Goal: Task Accomplishment & Management: Manage account settings

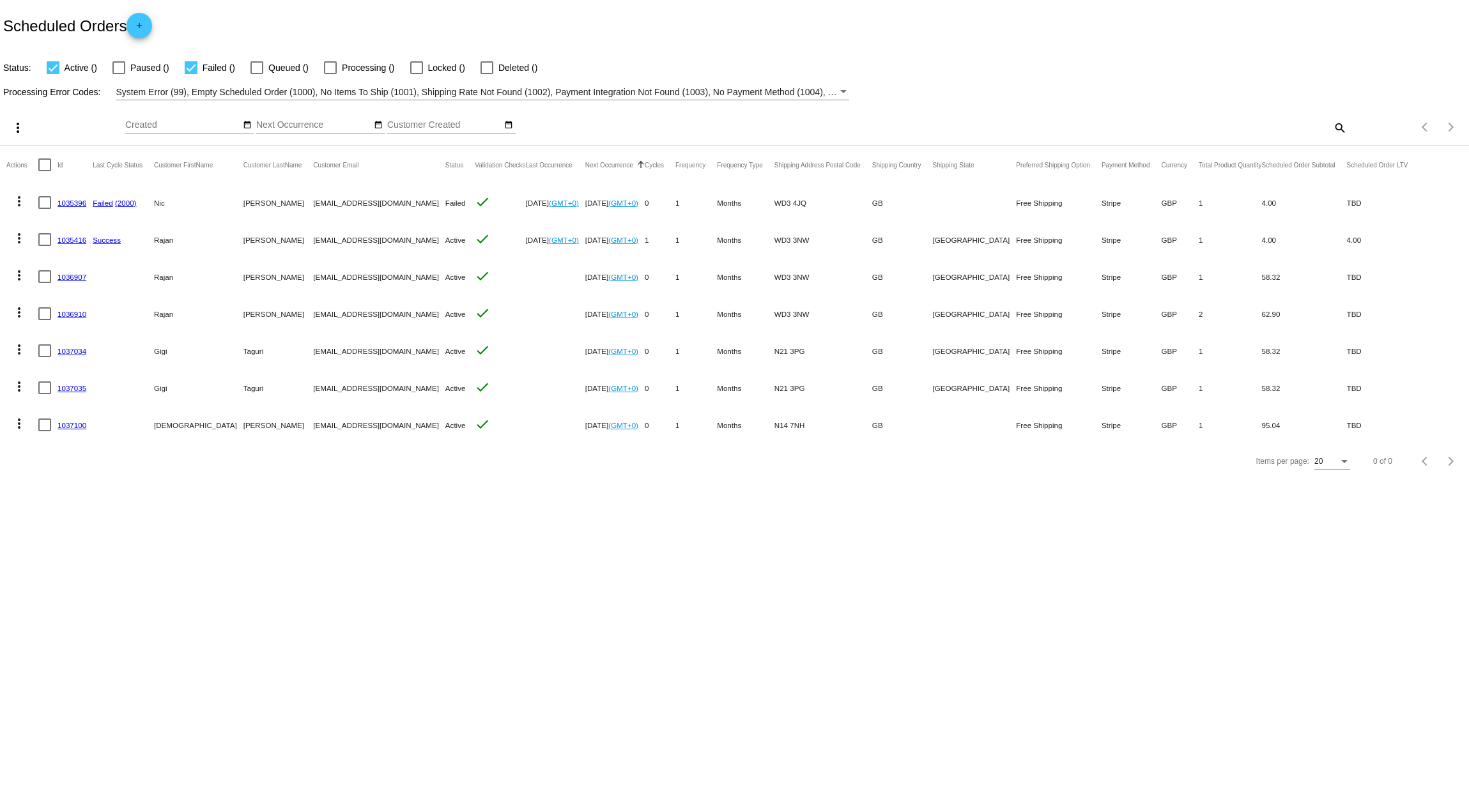
click at [1295, 130] on div "search" at bounding box center [1164, 127] width 367 height 20
click at [1365, 128] on div "Items per page: 20 0 of 0" at bounding box center [1408, 127] width 122 height 36
click at [44, 202] on div at bounding box center [45, 202] width 13 height 13
click at [44, 209] on input "checkbox" at bounding box center [44, 209] width 1 height 1
checkbox input "true"
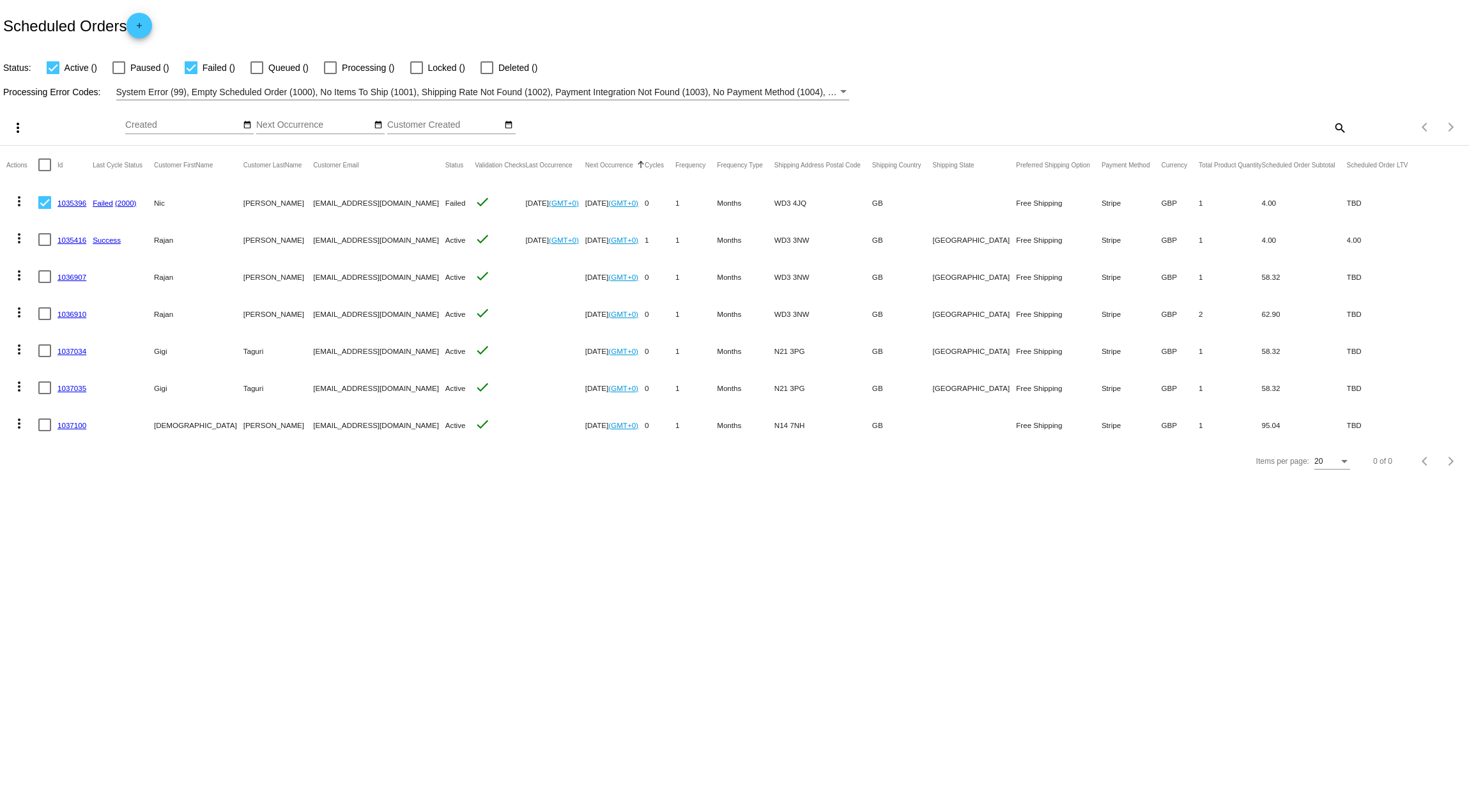
click at [17, 205] on mat-icon "more_vert" at bounding box center [18, 201] width 15 height 15
click at [54, 386] on span "Delete" at bounding box center [57, 385] width 26 height 10
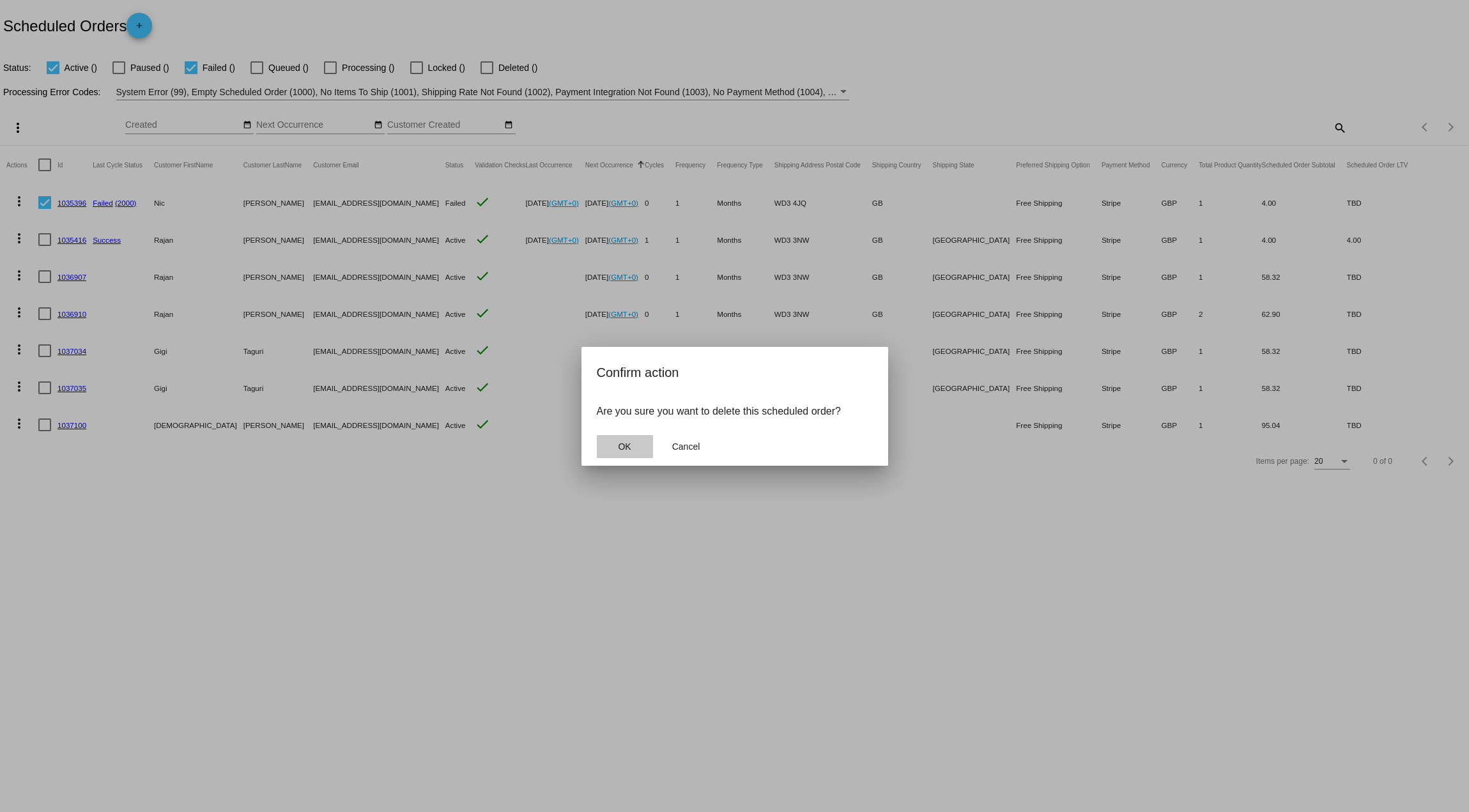
click at [626, 445] on span "OK" at bounding box center [624, 446] width 13 height 10
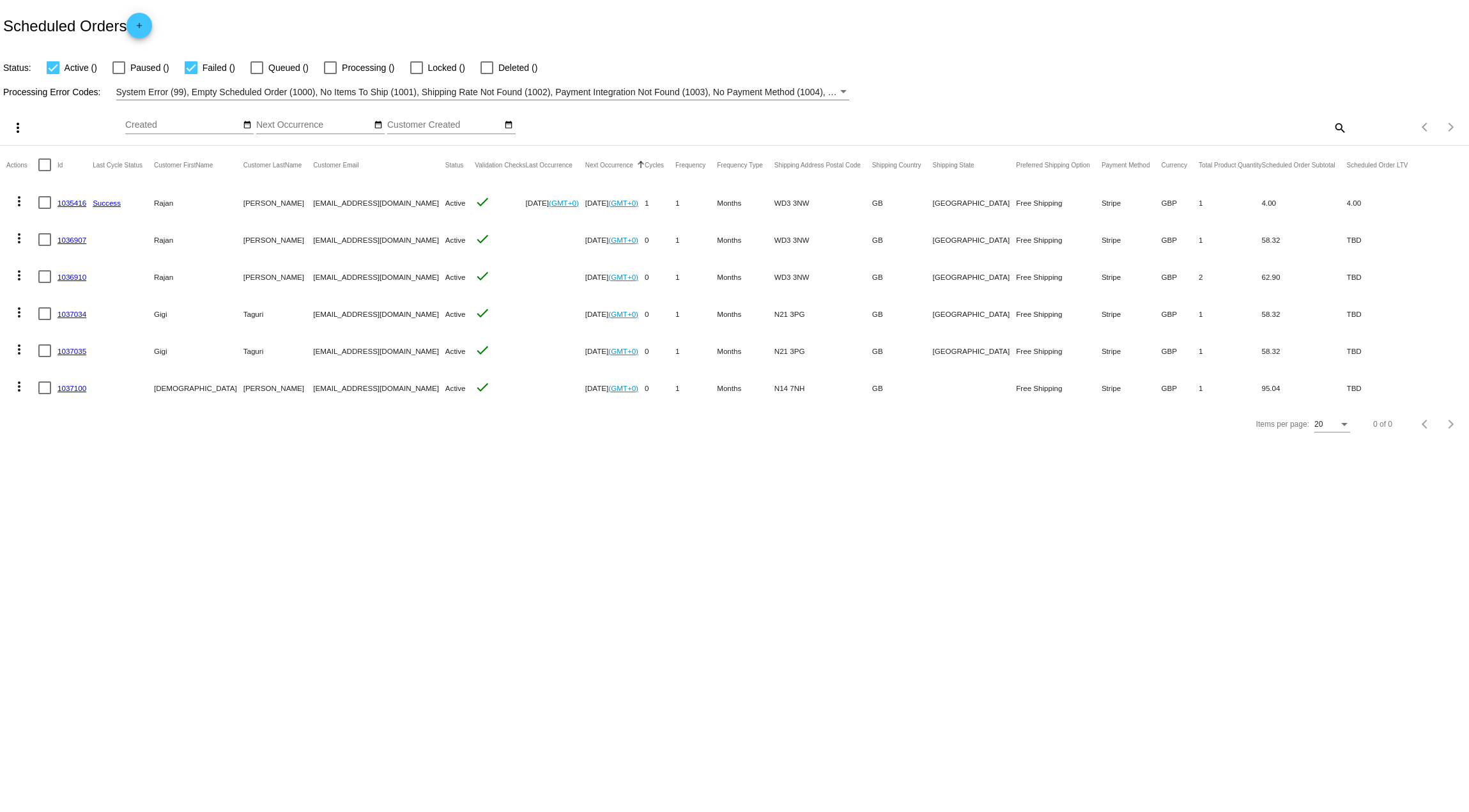
click at [14, 202] on mat-icon "more_vert" at bounding box center [18, 201] width 15 height 15
click at [51, 346] on button "delete Delete" at bounding box center [70, 355] width 128 height 30
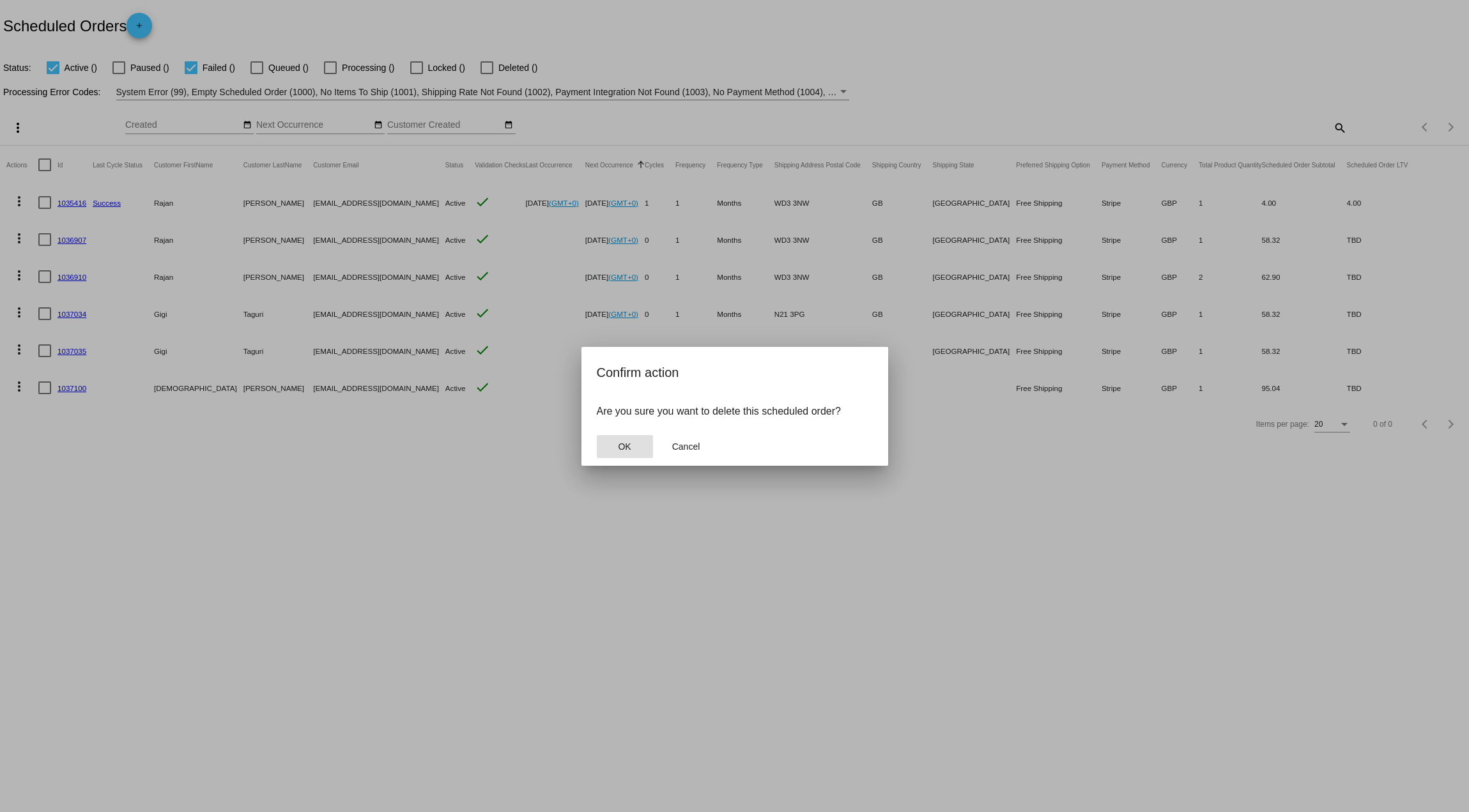
click at [626, 446] on span "OK" at bounding box center [624, 446] width 13 height 10
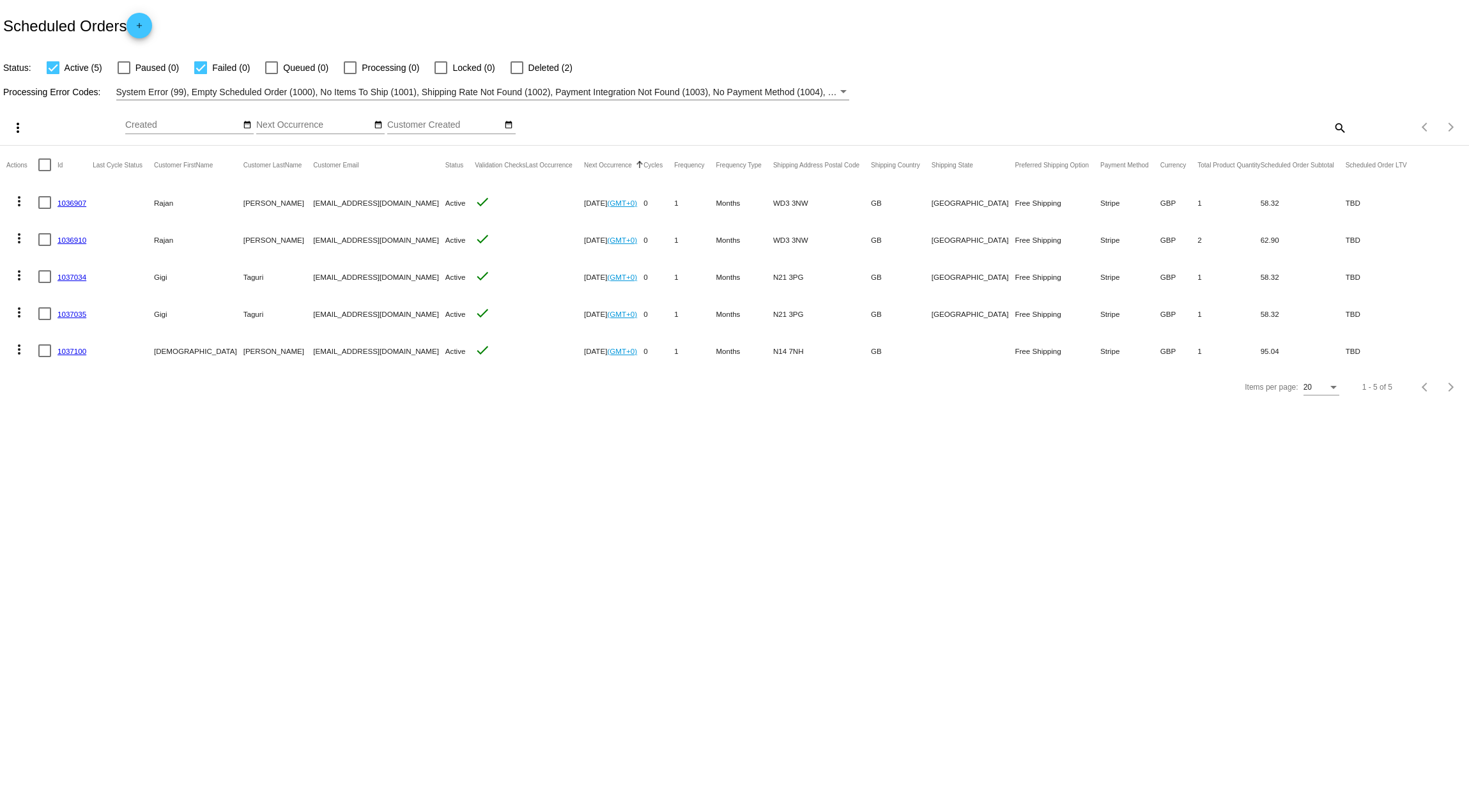
click at [520, 67] on div at bounding box center [517, 68] width 13 height 13
click at [517, 74] on input "Deleted (2)" at bounding box center [517, 74] width 1 height 1
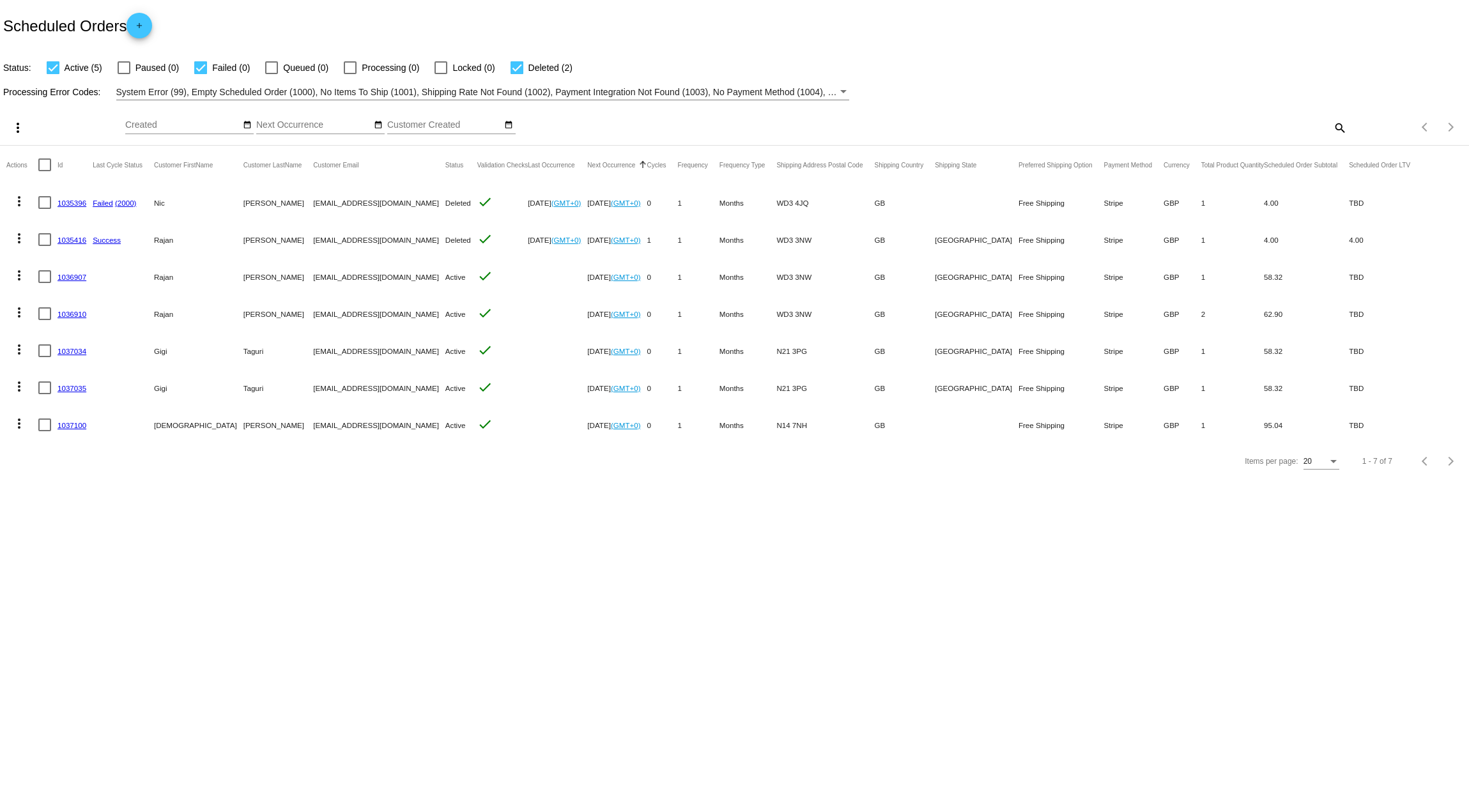
click at [520, 67] on div at bounding box center [517, 68] width 13 height 13
click at [517, 74] on input "Deleted (2)" at bounding box center [517, 74] width 1 height 1
checkbox input "false"
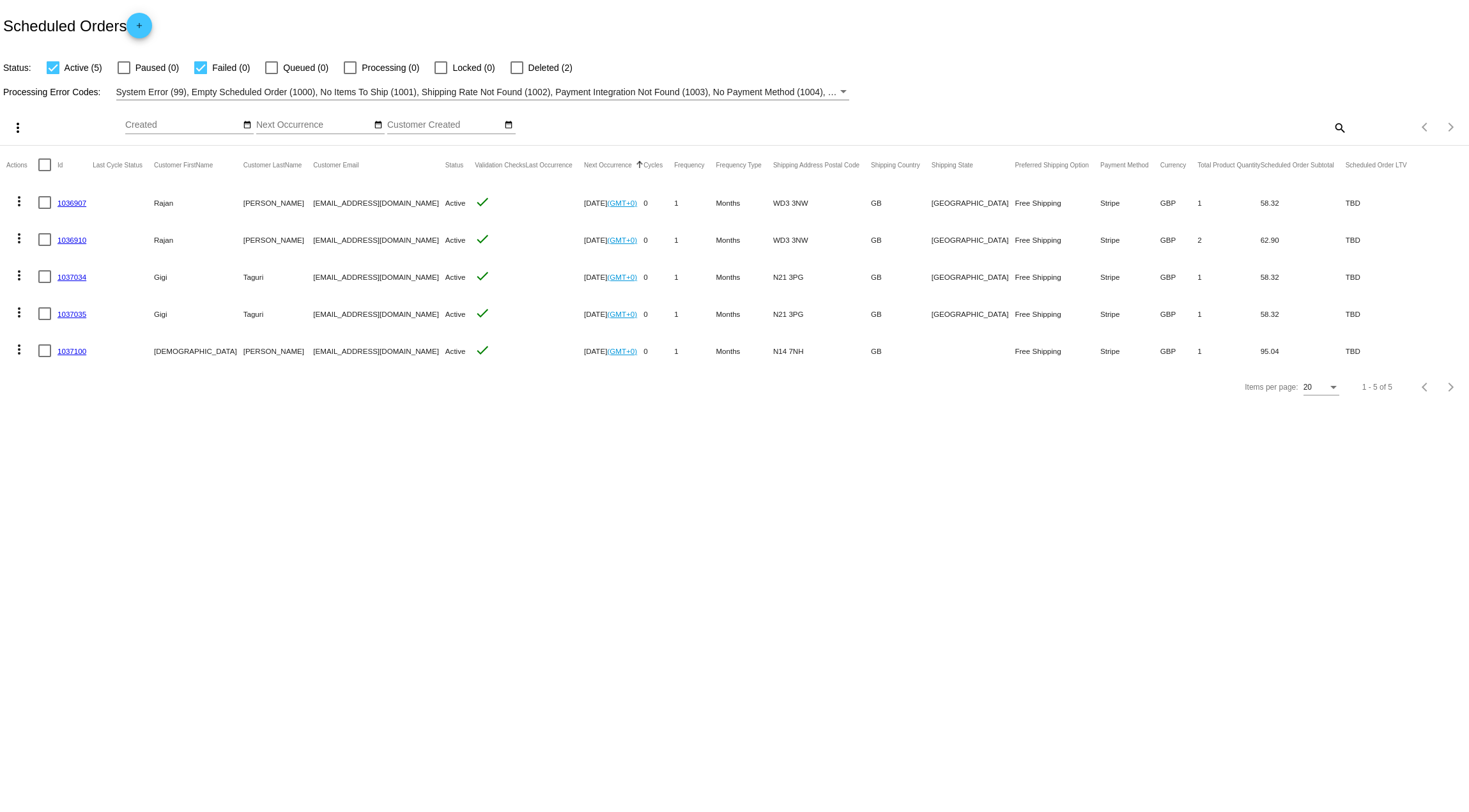
click at [70, 202] on link "1036907" at bounding box center [72, 202] width 29 height 8
click at [70, 202] on body "Scheduled Orders add Status: Active (5) Paused (0) Failed (0) Queued (0) Proces…" at bounding box center [734, 406] width 1469 height 812
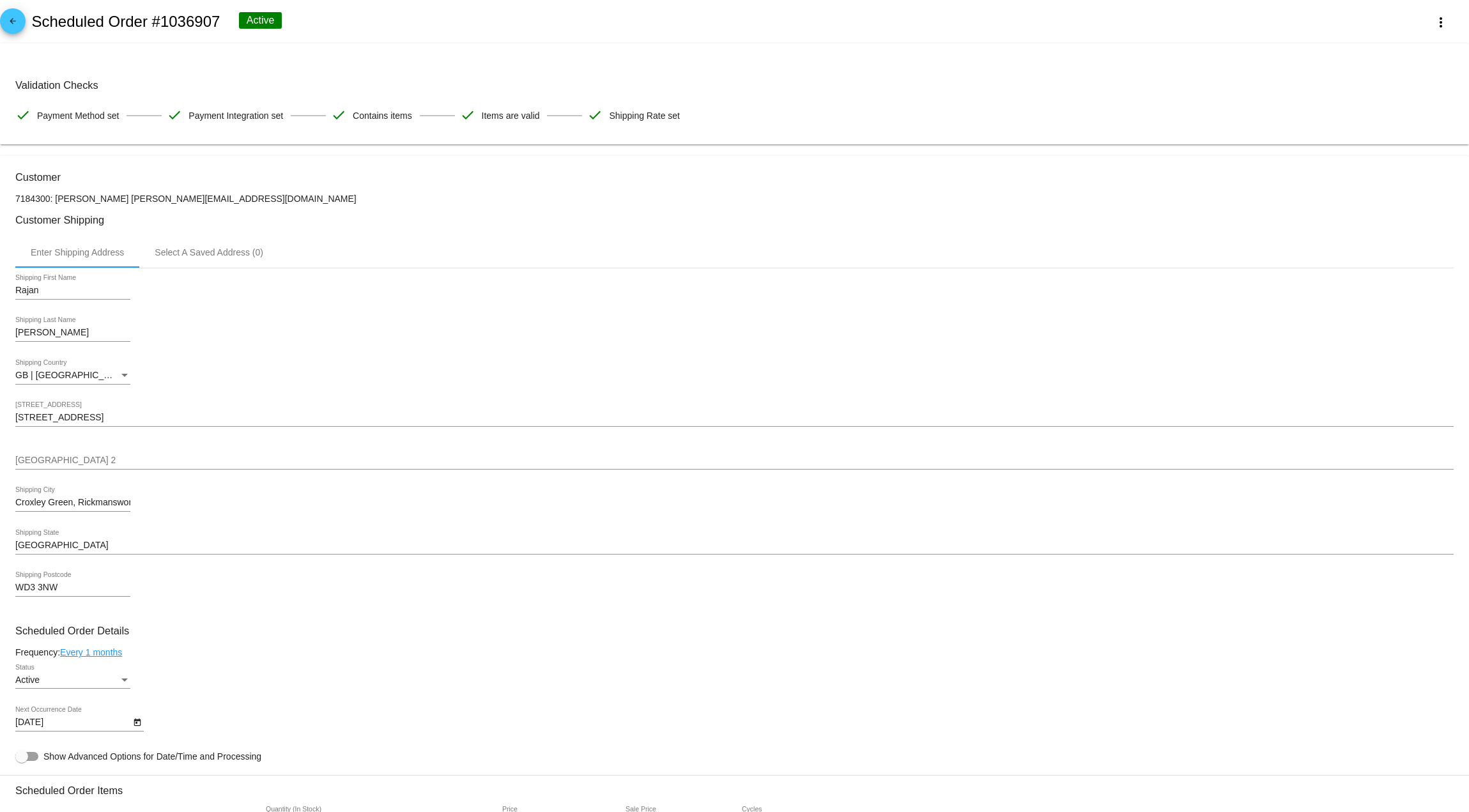
click at [271, 177] on h3 "Customer" at bounding box center [734, 177] width 1438 height 12
click at [16, 18] on mat-icon "arrow_back" at bounding box center [12, 24] width 15 height 15
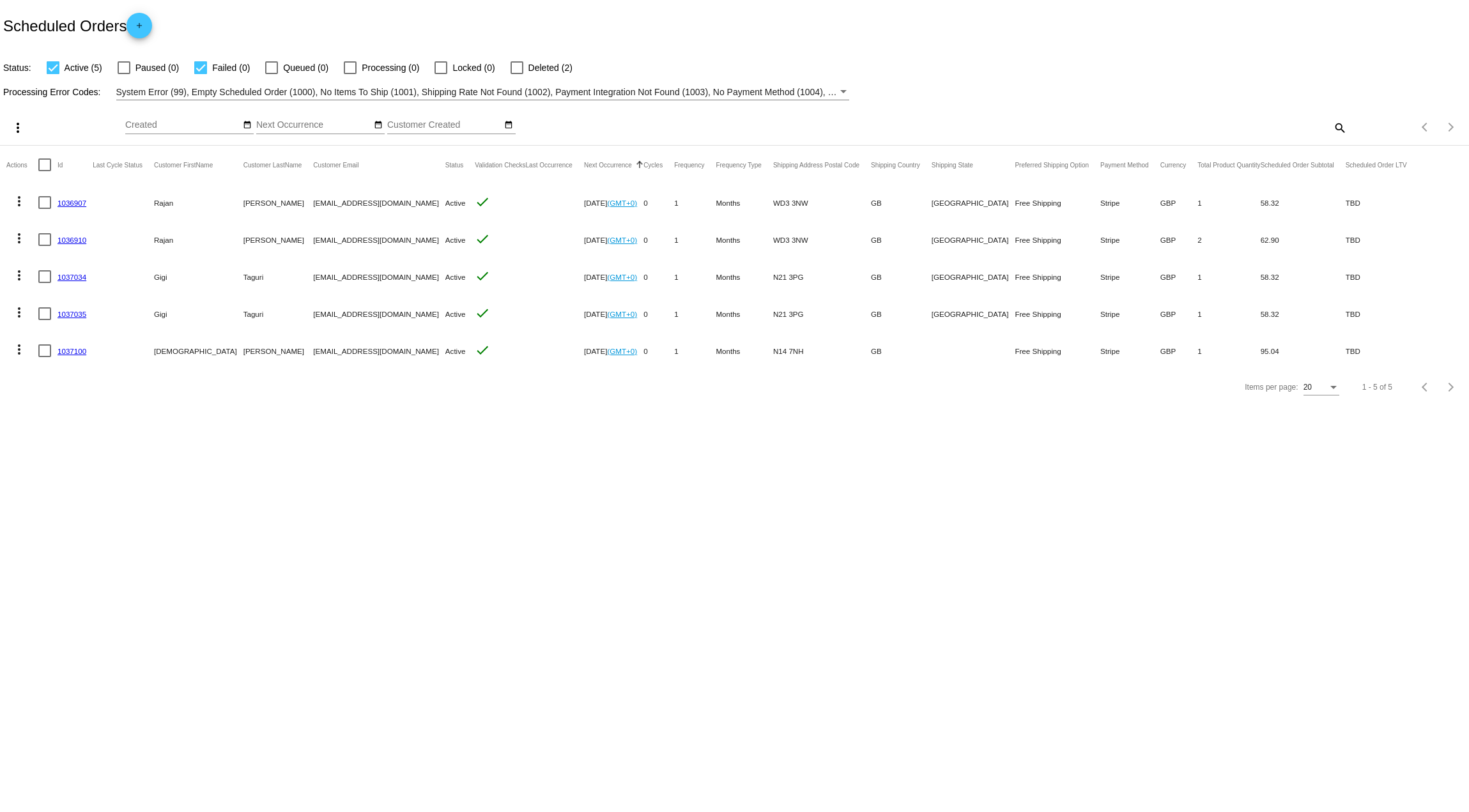
click at [69, 313] on link "1037035" at bounding box center [72, 314] width 29 height 8
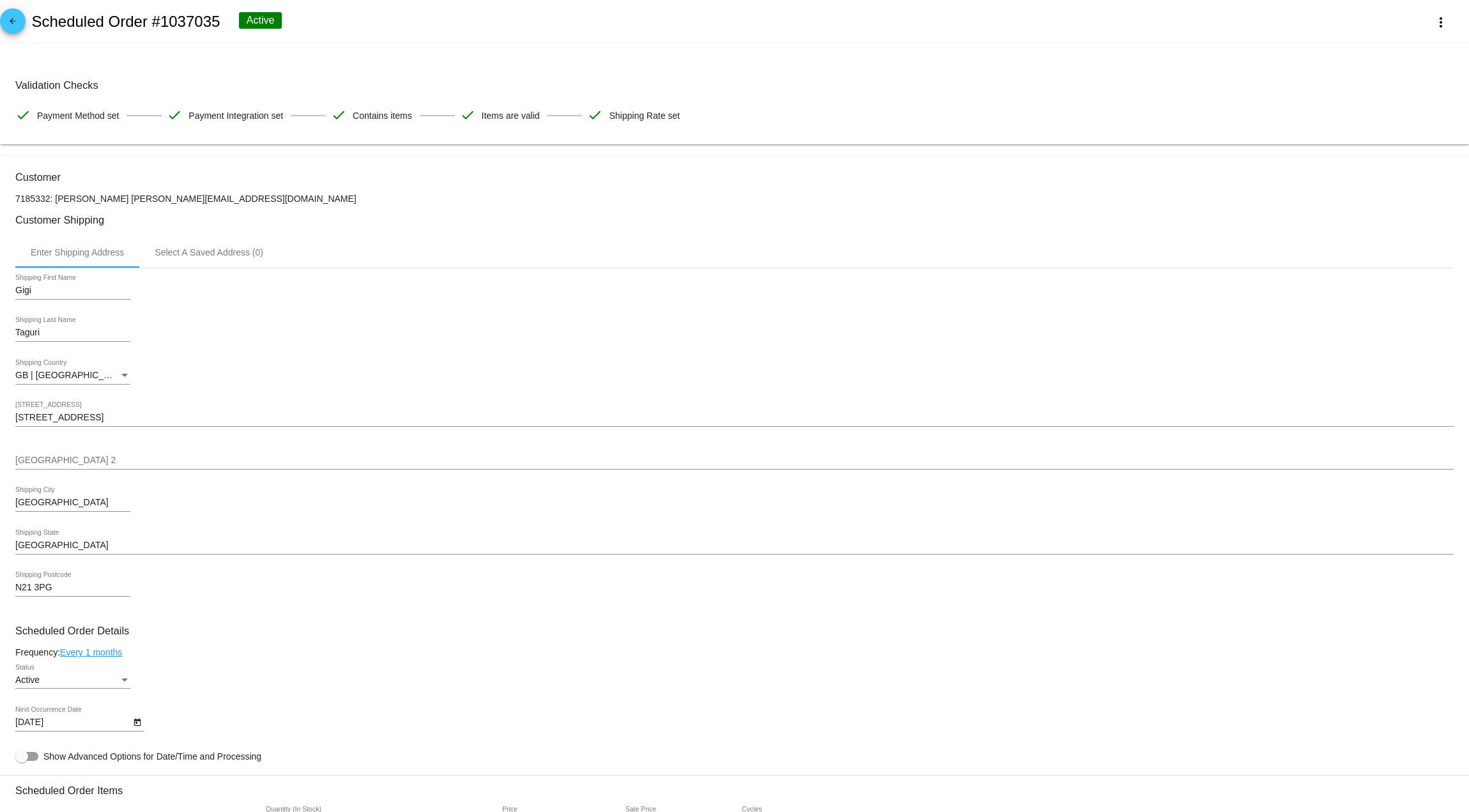
click at [124, 683] on div "Status" at bounding box center [124, 680] width 11 height 10
click at [124, 683] on div at bounding box center [734, 406] width 1469 height 812
click at [234, 579] on div at bounding box center [734, 406] width 1469 height 812
click at [6, 24] on mat-icon "arrow_back" at bounding box center [12, 24] width 15 height 15
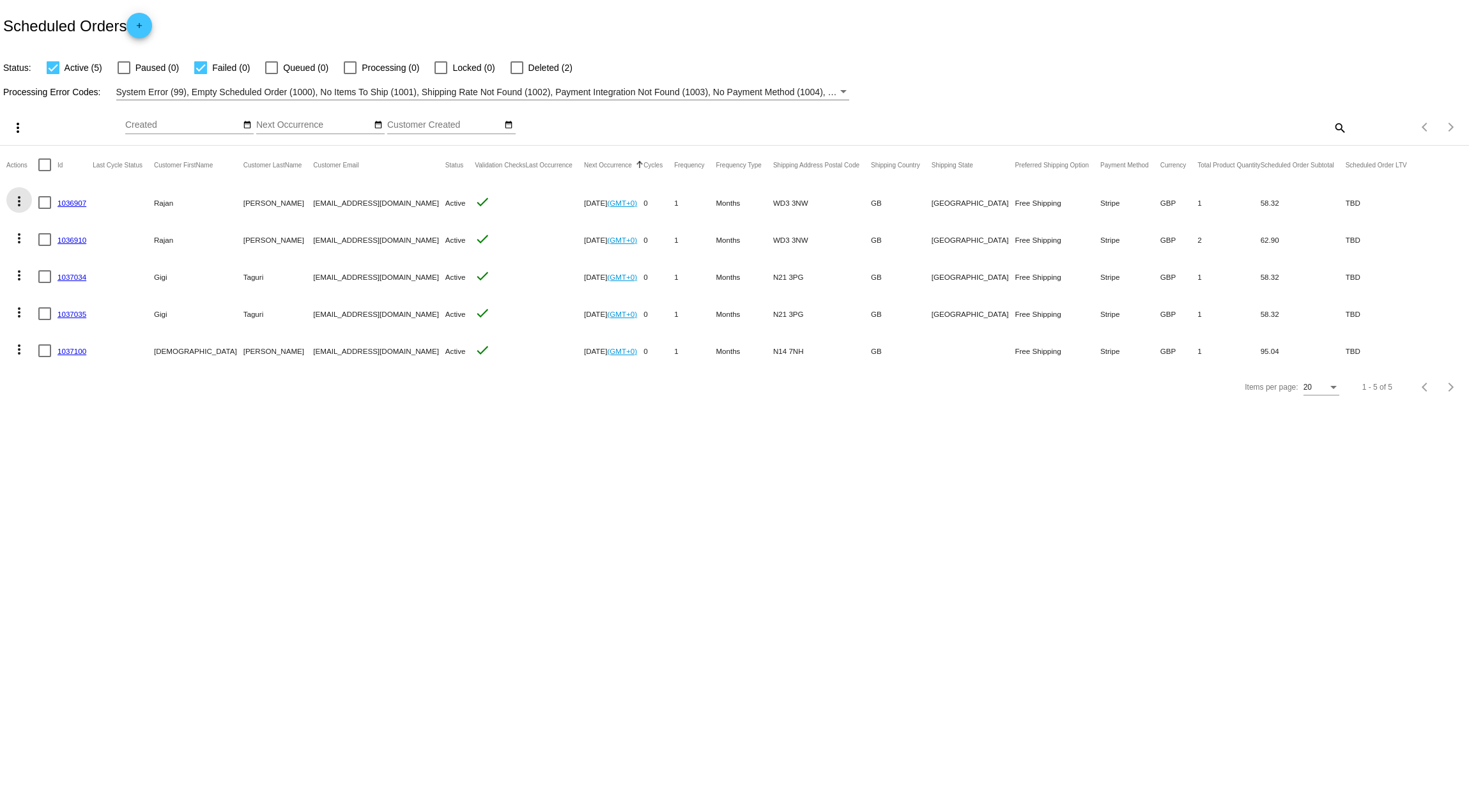
click at [16, 204] on mat-icon "more_vert" at bounding box center [18, 201] width 15 height 15
click at [63, 356] on span "Delete" at bounding box center [57, 354] width 26 height 10
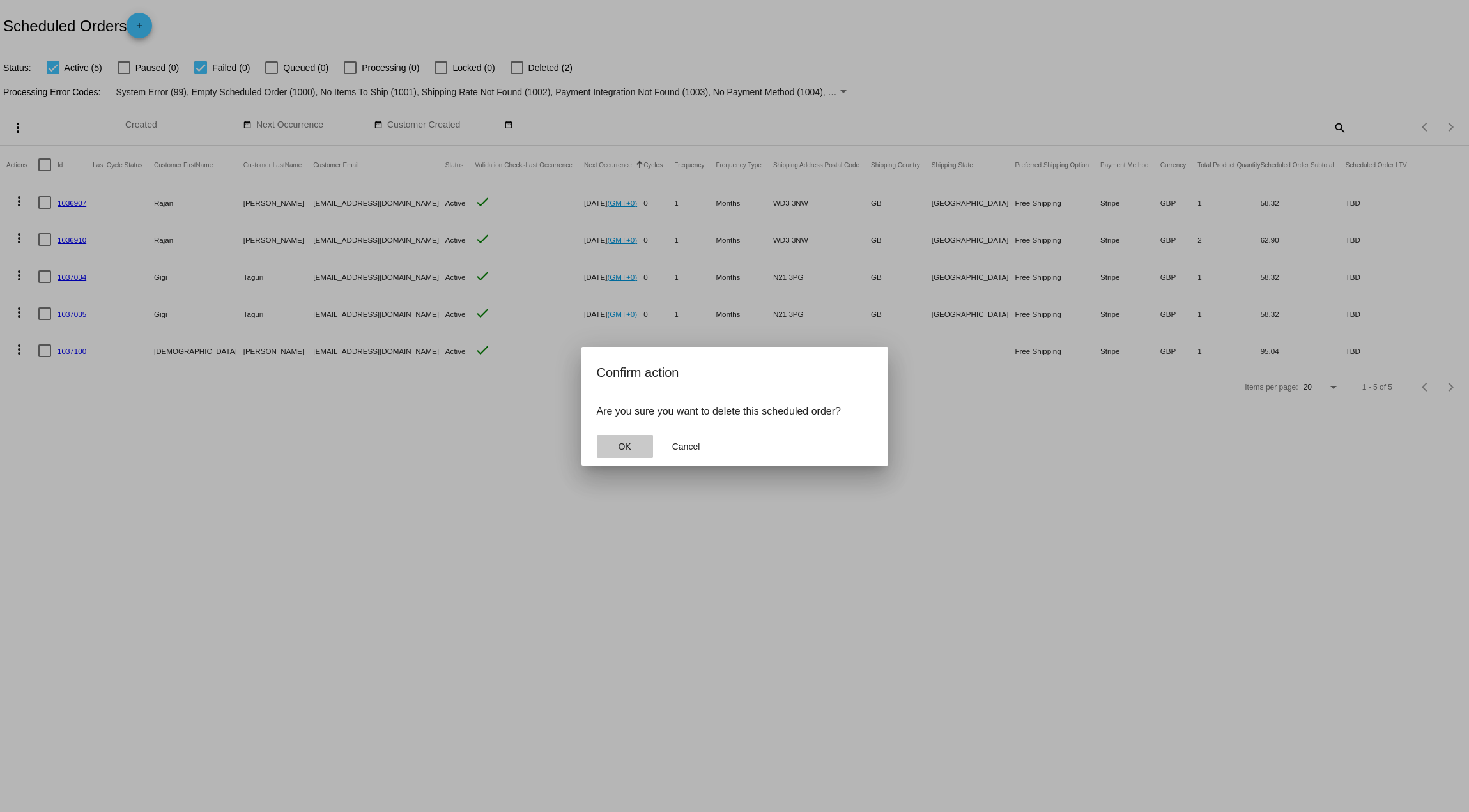
click at [614, 441] on button "OK" at bounding box center [625, 446] width 57 height 23
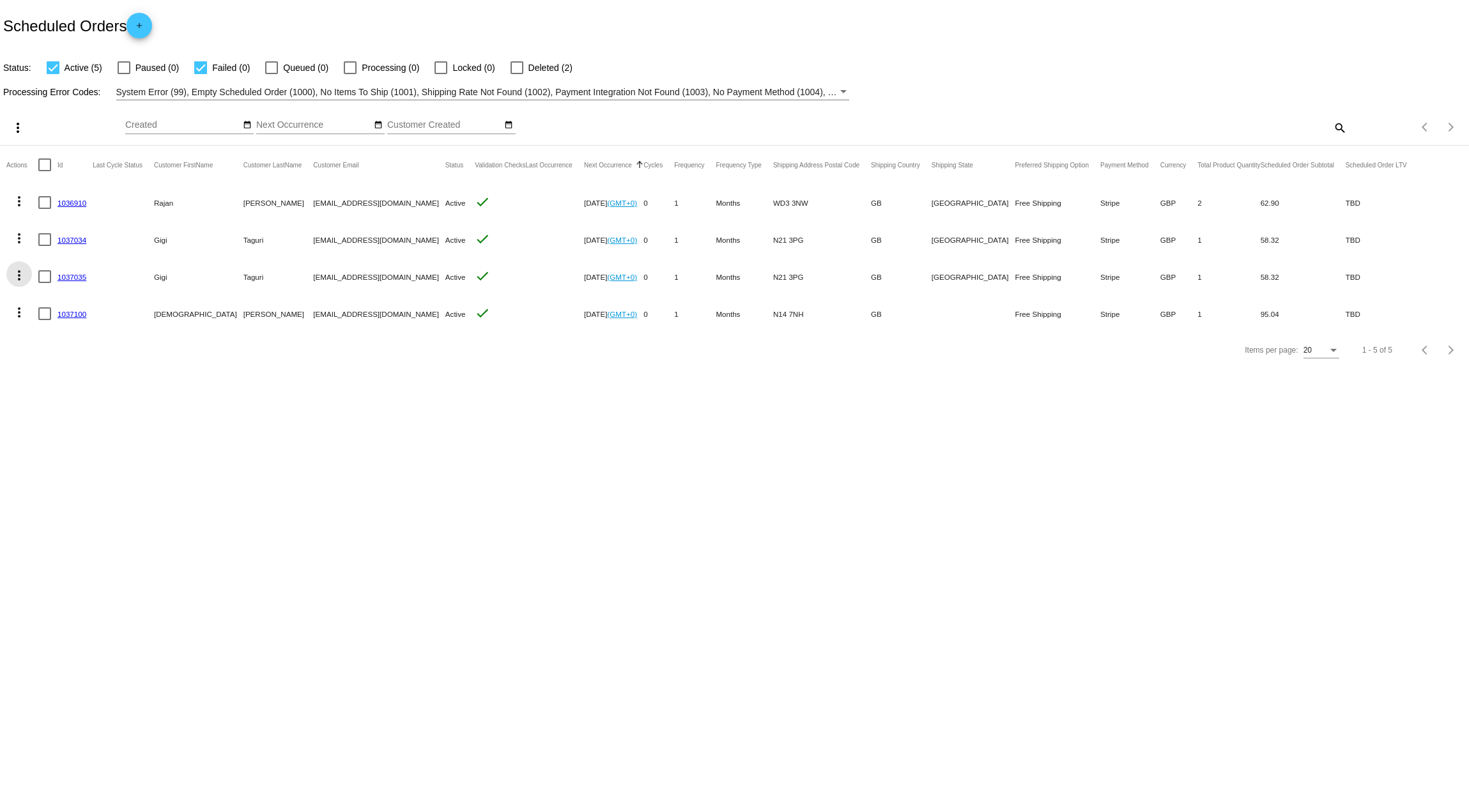
click at [18, 272] on mat-icon "more_vert" at bounding box center [18, 275] width 15 height 15
click at [73, 400] on span "View / Edit" at bounding box center [65, 398] width 42 height 10
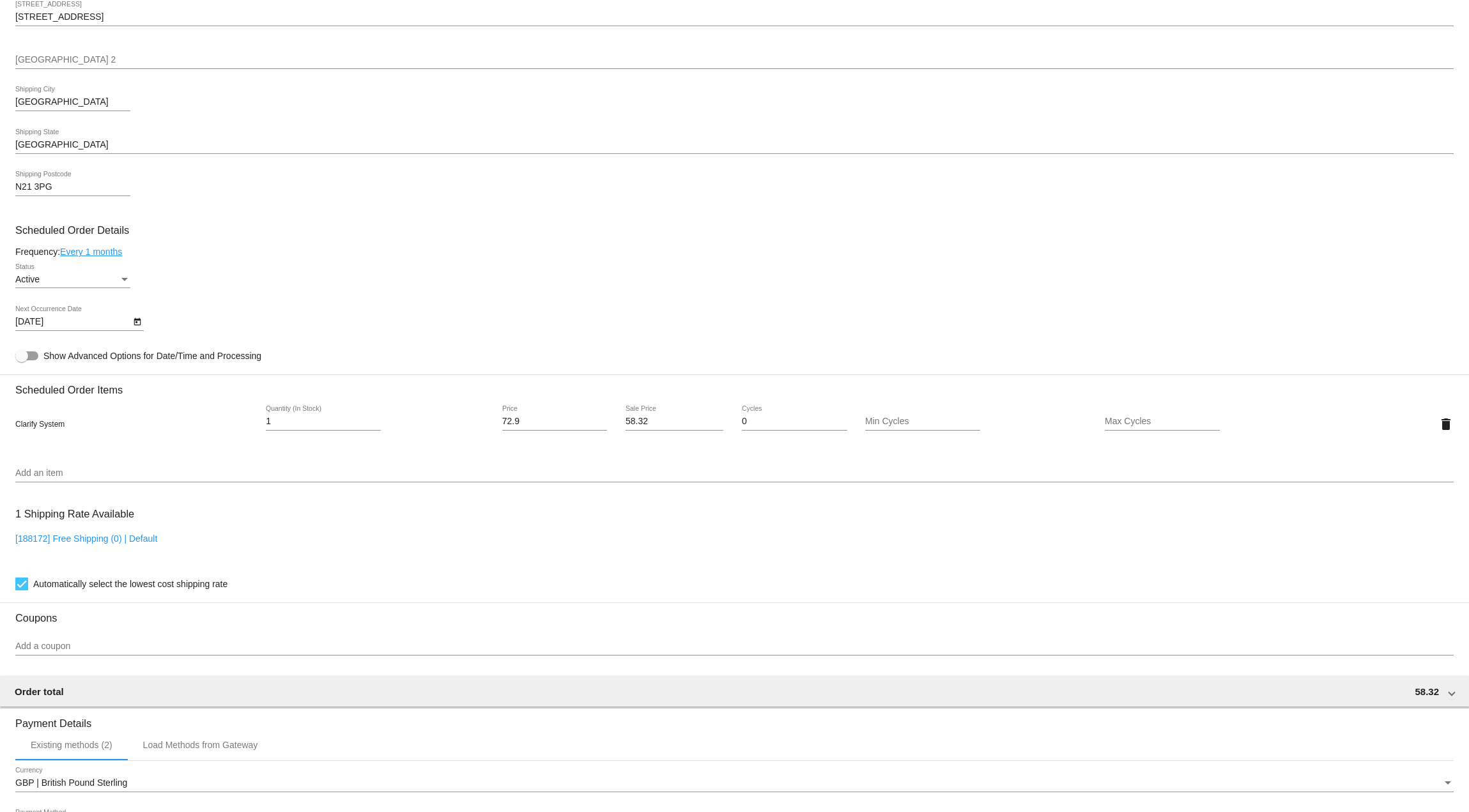
scroll to position [426, 0]
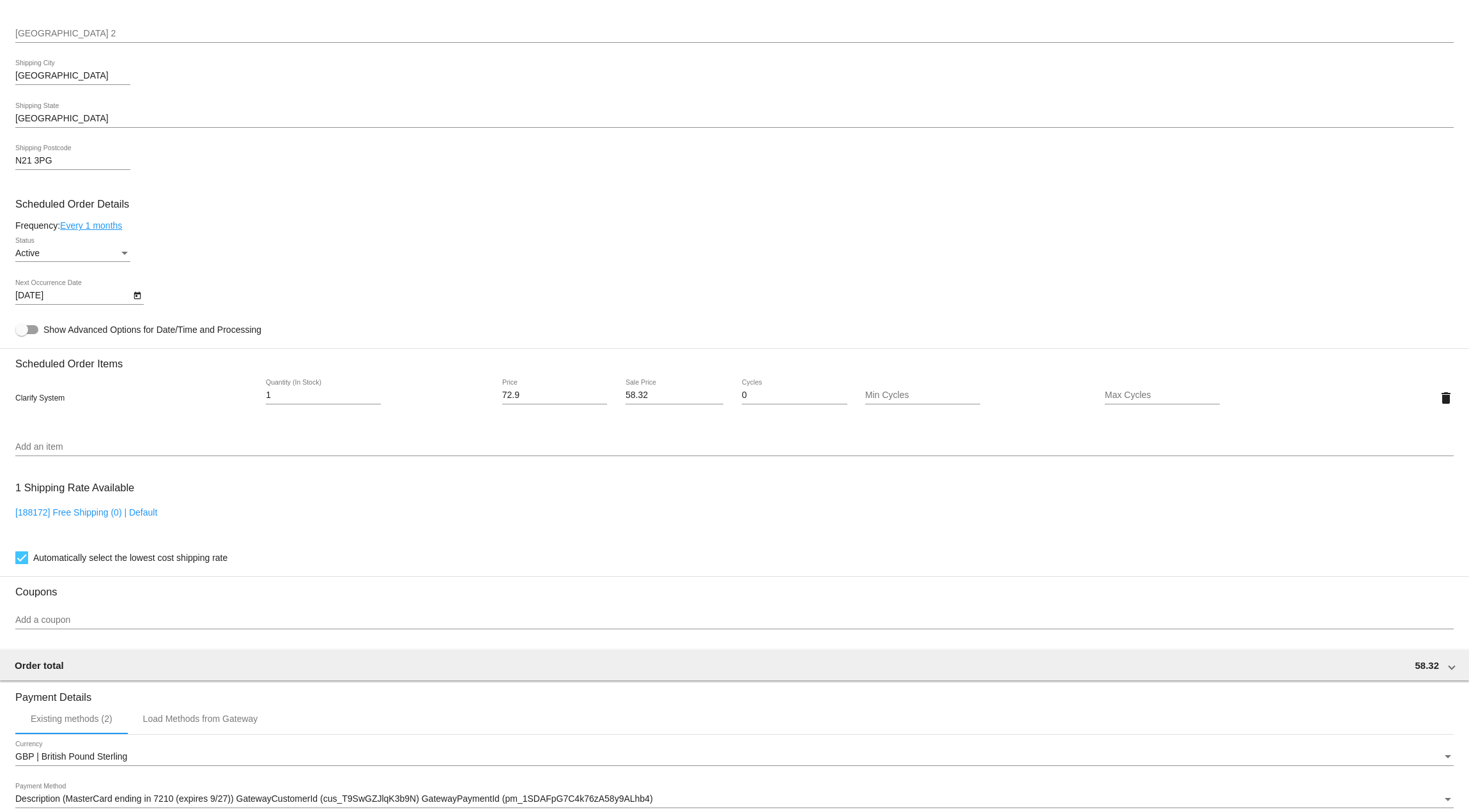
click at [124, 254] on div "Status" at bounding box center [124, 253] width 6 height 3
click at [221, 256] on div at bounding box center [734, 406] width 1469 height 812
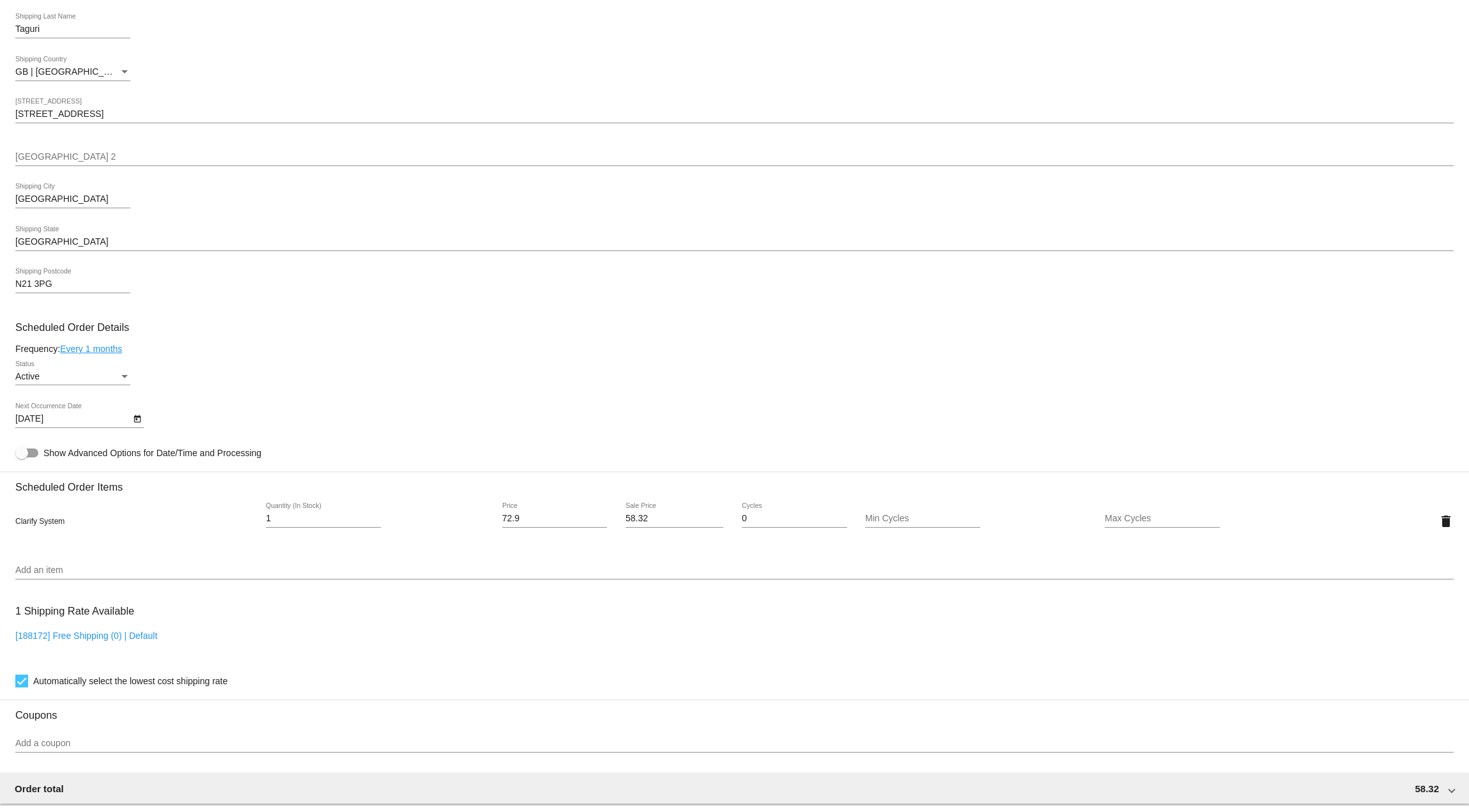
scroll to position [0, 0]
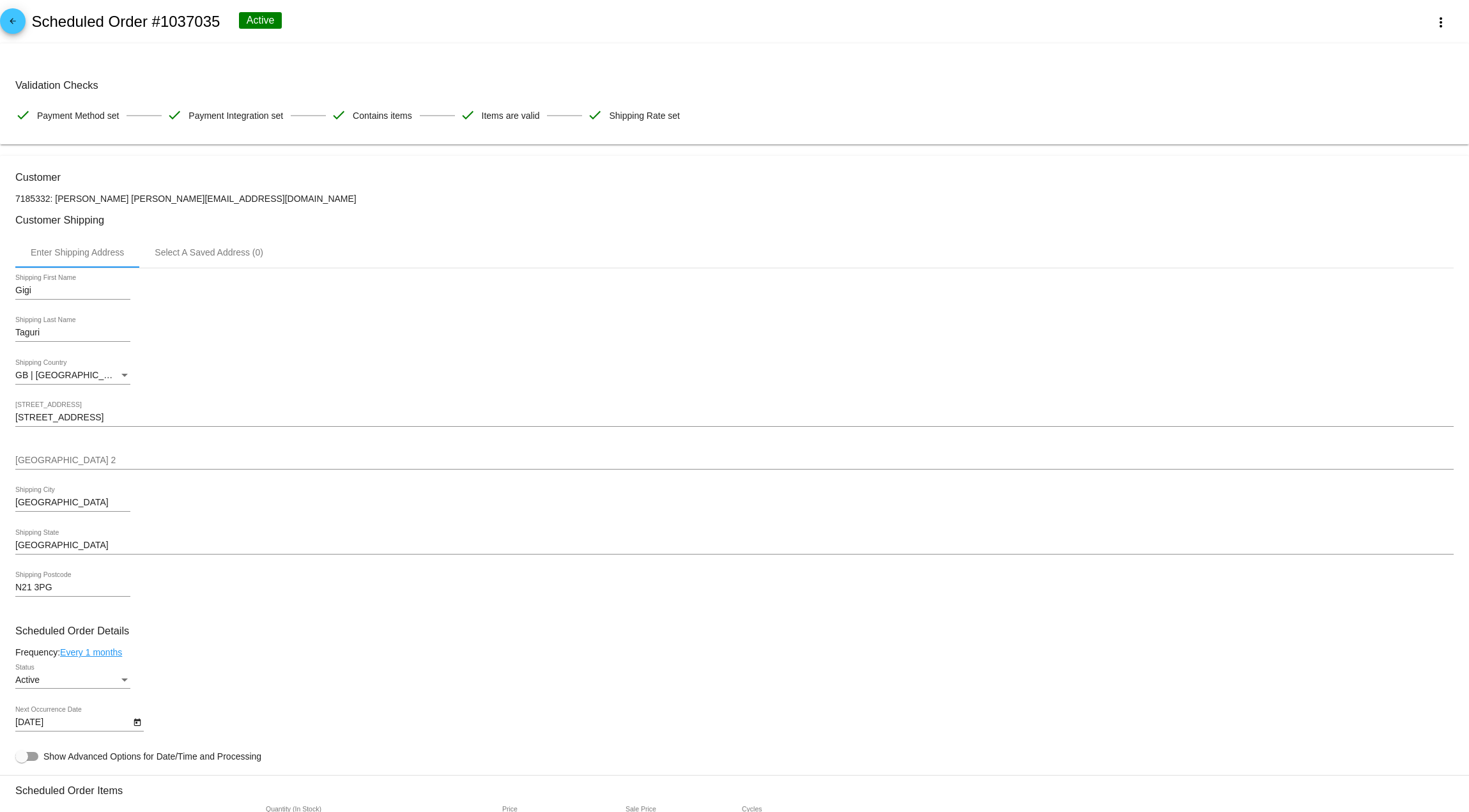
click at [8, 24] on mat-icon "arrow_back" at bounding box center [12, 24] width 15 height 15
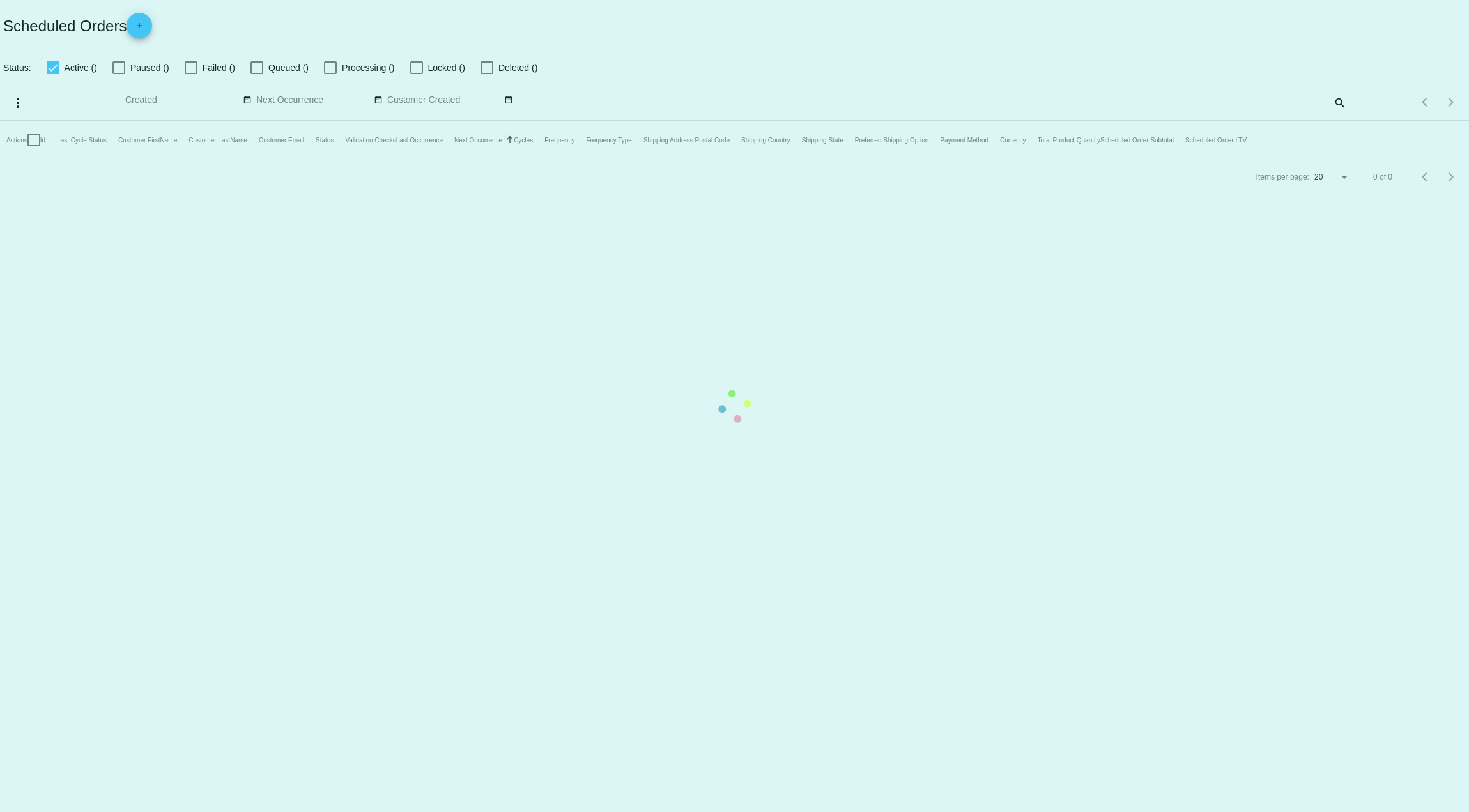
checkbox input "true"
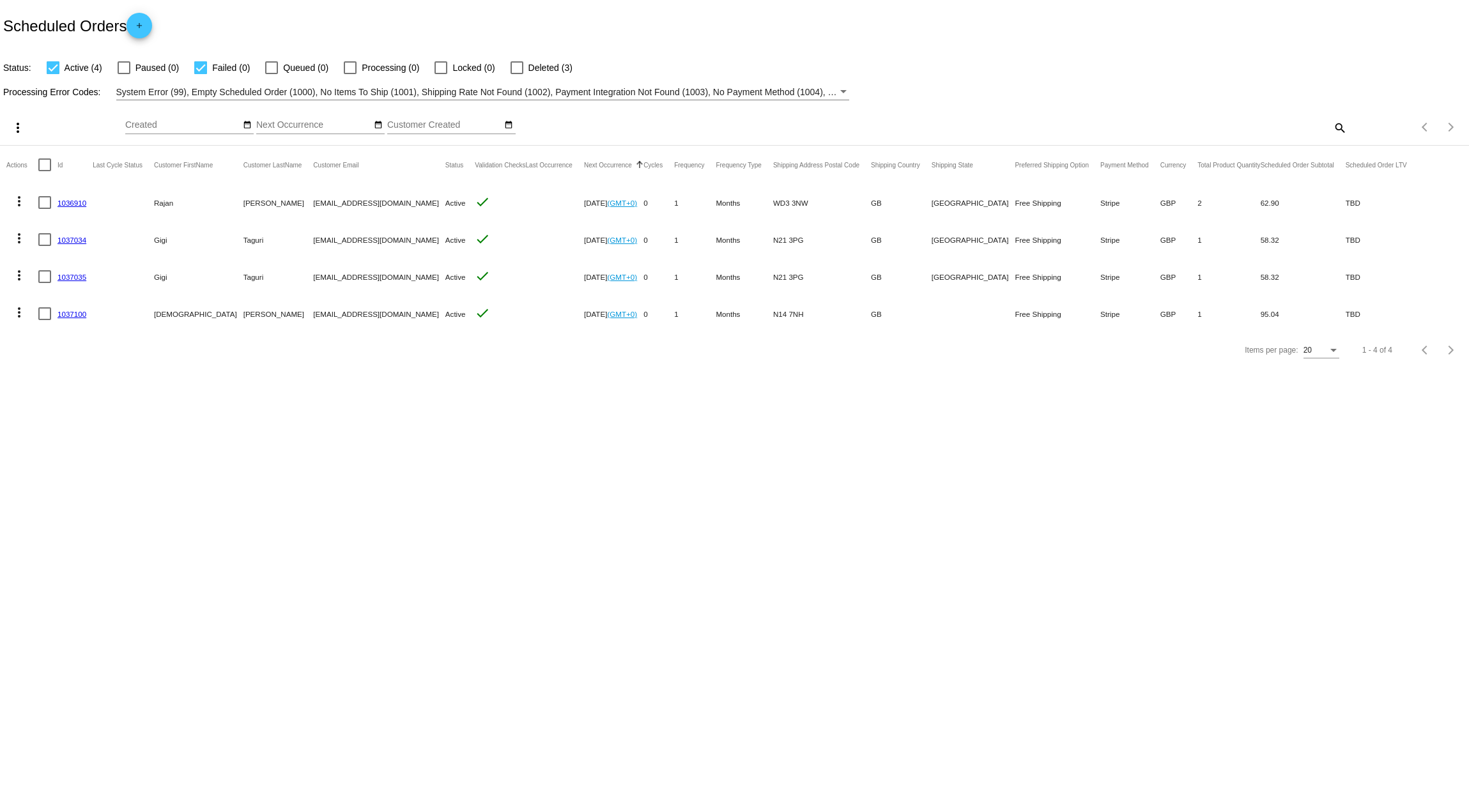
click at [74, 240] on link "1037034" at bounding box center [72, 240] width 29 height 8
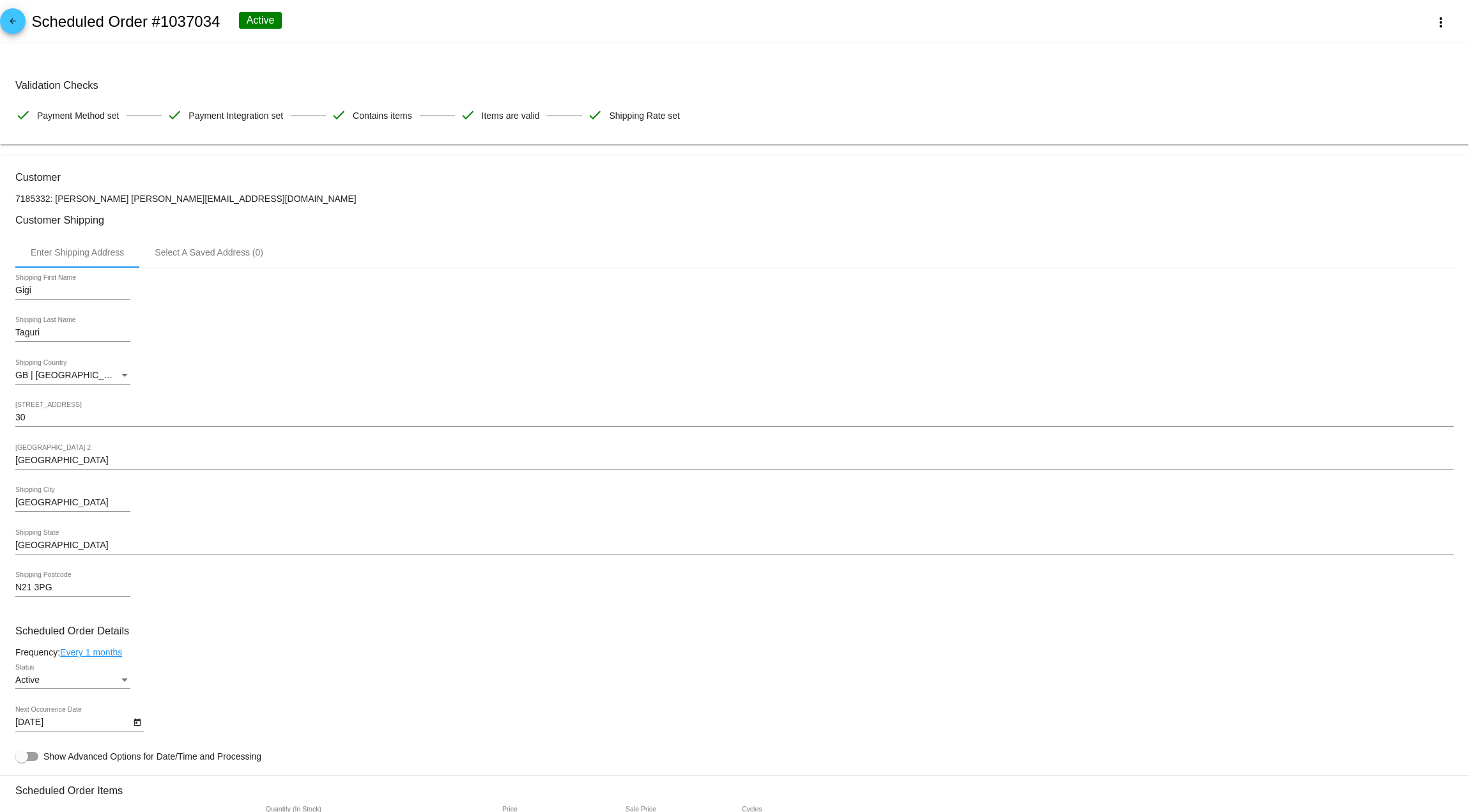
click at [16, 27] on mat-icon "arrow_back" at bounding box center [12, 24] width 15 height 15
